Goal: Task Accomplishment & Management: Manage account settings

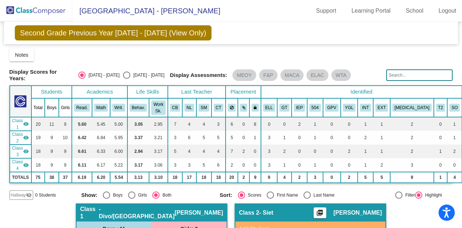
scroll to position [206, 0]
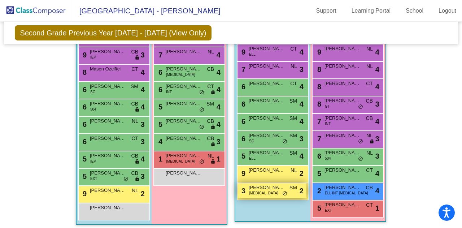
click at [265, 183] on div "3 [PERSON_NAME] [MEDICAL_DATA] SM lock do_not_disturb_alt 2" at bounding box center [271, 190] width 69 height 15
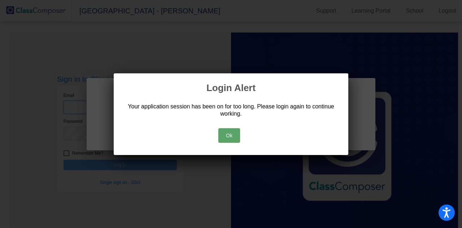
type input "[EMAIL_ADDRESS][DOMAIN_NAME]"
click at [233, 133] on button "Ok" at bounding box center [229, 135] width 22 height 14
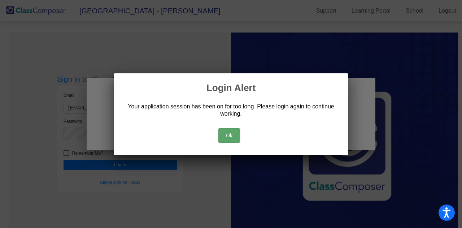
click at [231, 132] on button "Ok" at bounding box center [229, 135] width 22 height 14
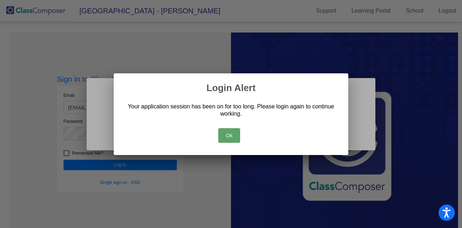
click at [230, 137] on button "Ok" at bounding box center [229, 135] width 22 height 14
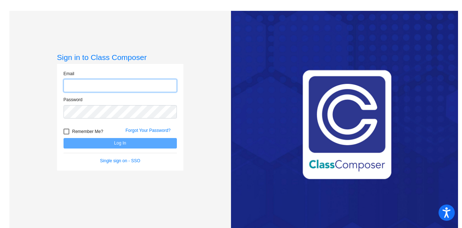
type input "[EMAIL_ADDRESS][DOMAIN_NAME]"
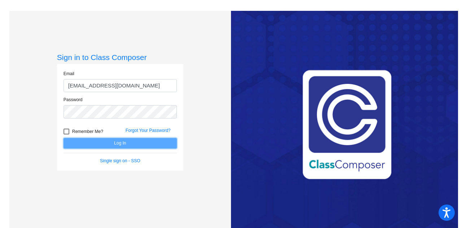
click at [109, 140] on button "Log In" at bounding box center [119, 143] width 113 height 10
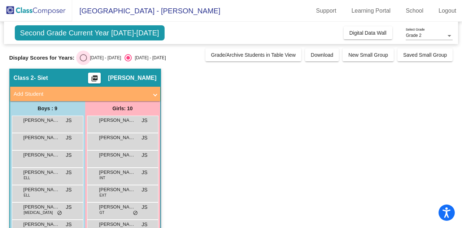
click at [85, 56] on div "Select an option" at bounding box center [83, 57] width 7 height 7
click at [83, 61] on input "[DATE] - [DATE]" at bounding box center [83, 61] width 0 height 0
radio input "true"
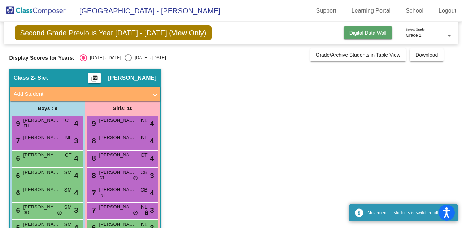
click at [377, 33] on span "Digital Data Wall" at bounding box center [367, 33] width 37 height 6
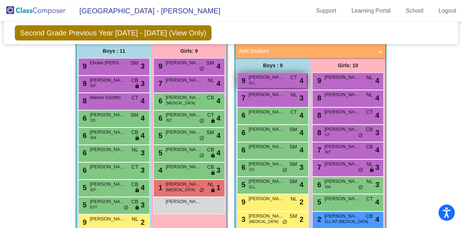
scroll to position [180, 0]
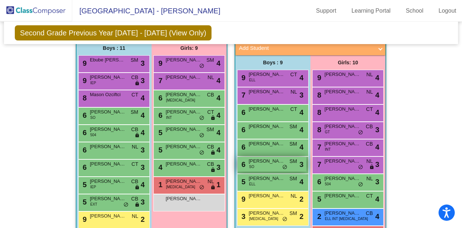
click at [256, 157] on span "[PERSON_NAME]" at bounding box center [266, 160] width 36 height 7
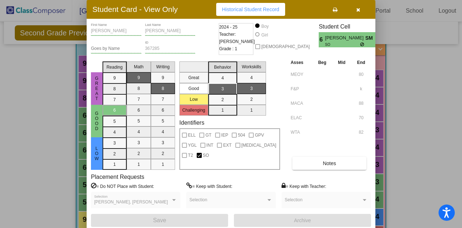
click at [358, 12] on icon "button" at bounding box center [358, 9] width 4 height 5
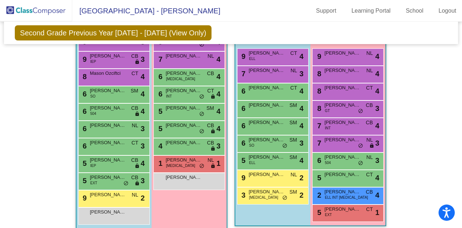
scroll to position [216, 0]
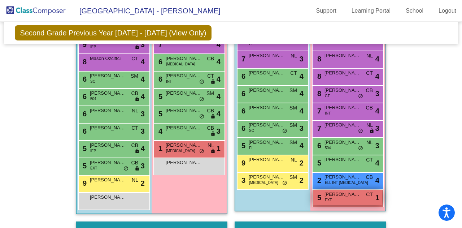
click at [344, 190] on span "[PERSON_NAME]" at bounding box center [342, 193] width 36 height 7
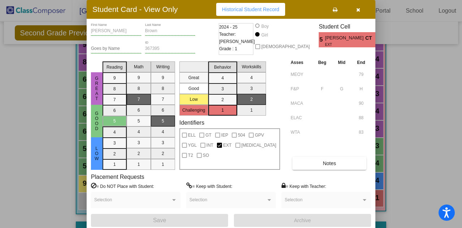
click at [363, 8] on button "button" at bounding box center [357, 9] width 23 height 13
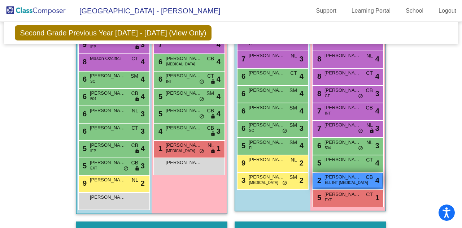
click at [345, 173] on span "[PERSON_NAME]" at bounding box center [342, 176] width 36 height 7
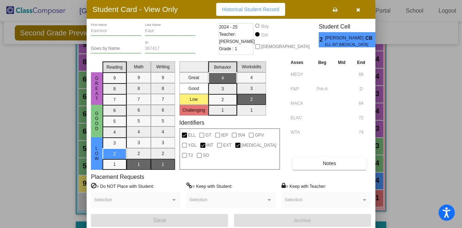
click at [360, 8] on button "button" at bounding box center [357, 9] width 23 height 13
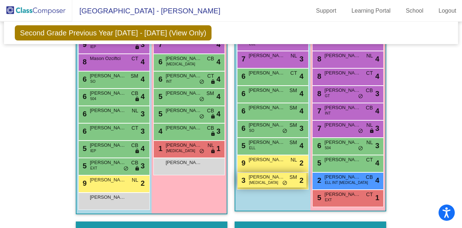
click at [266, 172] on div "3 [PERSON_NAME] [MEDICAL_DATA] SM lock do_not_disturb_alt 2" at bounding box center [271, 179] width 69 height 15
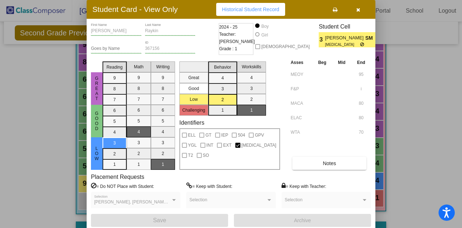
click at [355, 12] on button "button" at bounding box center [357, 9] width 23 height 13
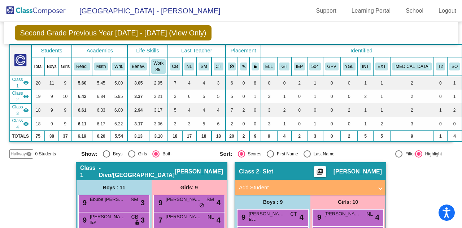
scroll to position [0, 0]
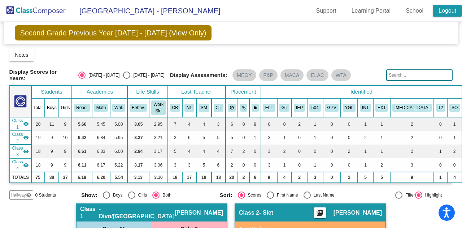
click at [440, 13] on link "Logout" at bounding box center [446, 11] width 29 height 12
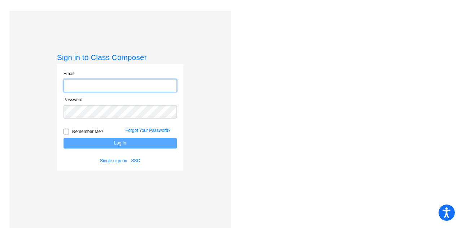
type input "[EMAIL_ADDRESS][DOMAIN_NAME]"
